Goal: Navigation & Orientation: Find specific page/section

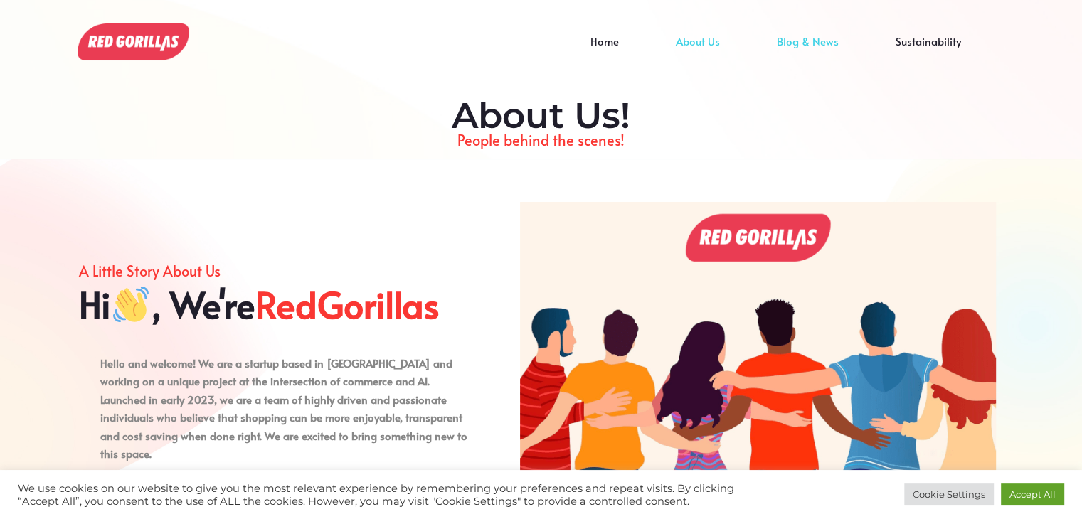
click at [822, 45] on link "Blog & News" at bounding box center [807, 51] width 119 height 21
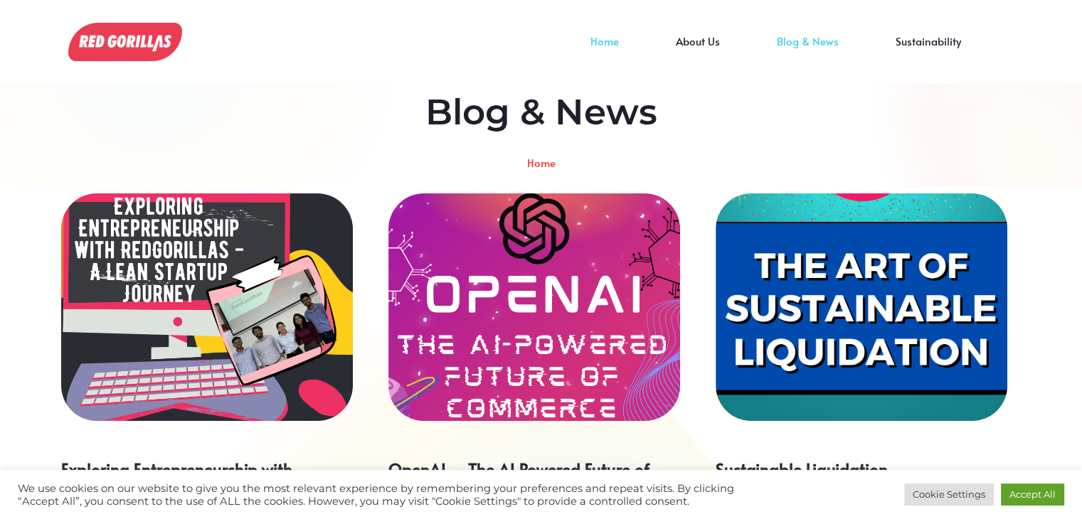
click at [618, 41] on link "Home" at bounding box center [604, 51] width 85 height 21
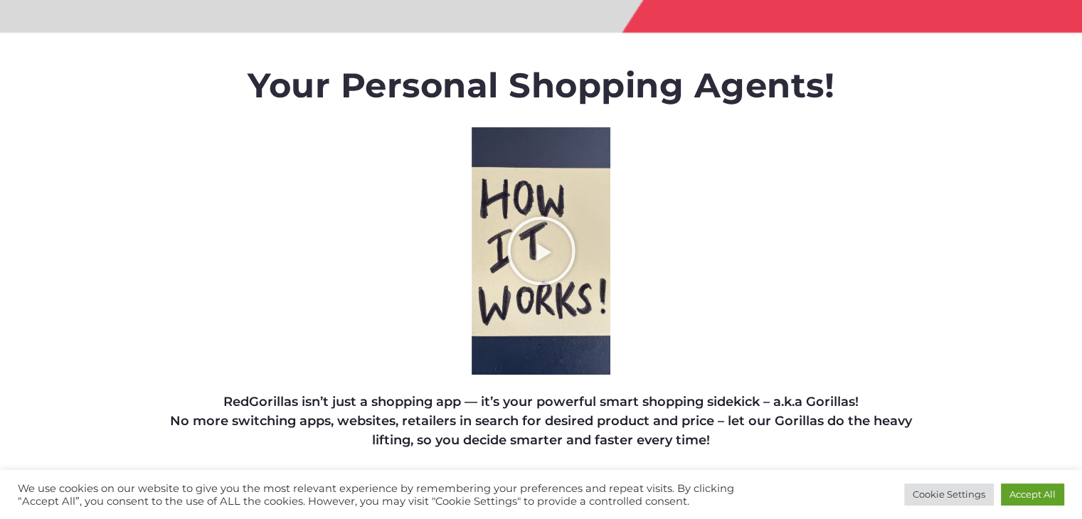
scroll to position [73, 0]
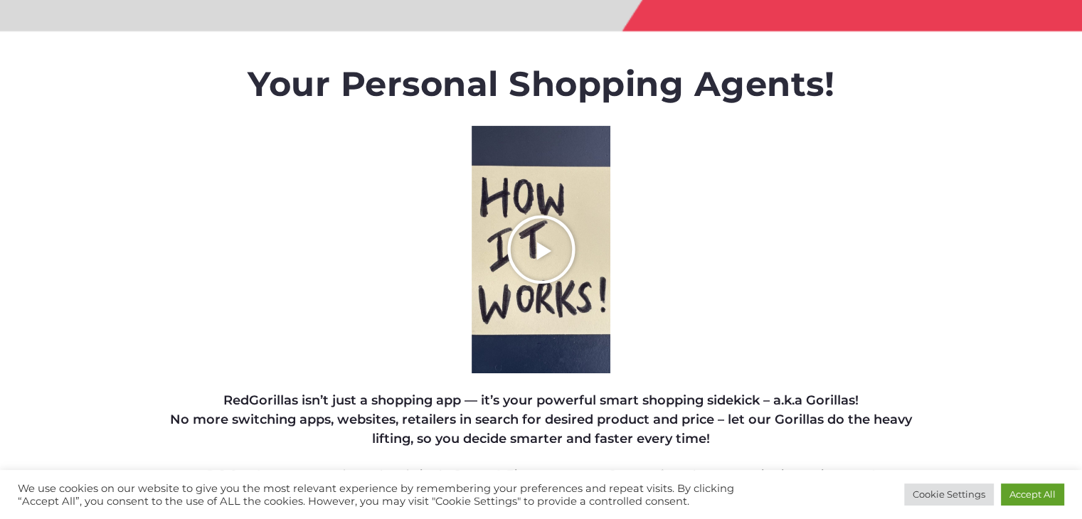
click at [559, 255] on icon "Play Video about RedGorillas How it Works" at bounding box center [540, 249] width 71 height 71
